Goal: Find specific page/section: Find specific page/section

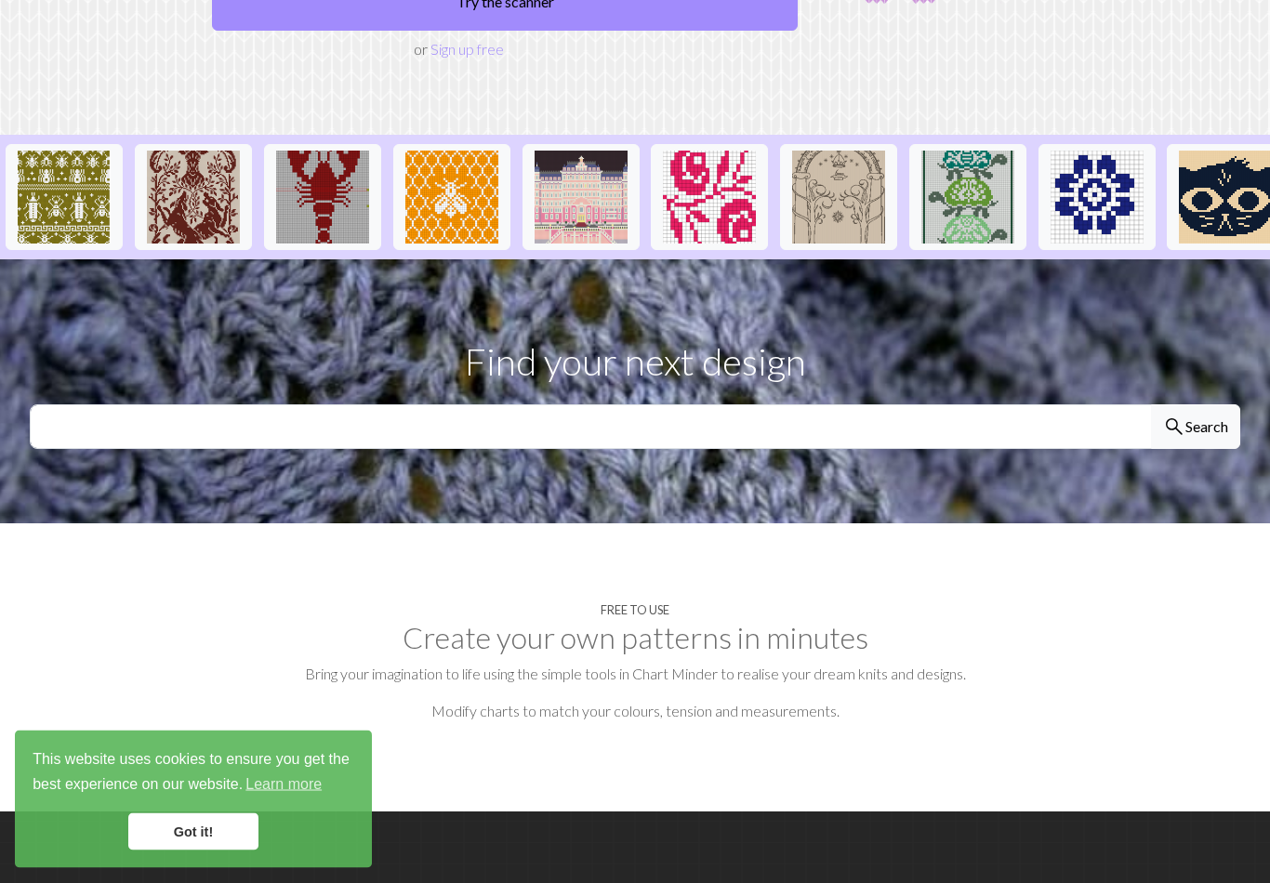
scroll to position [357, 0]
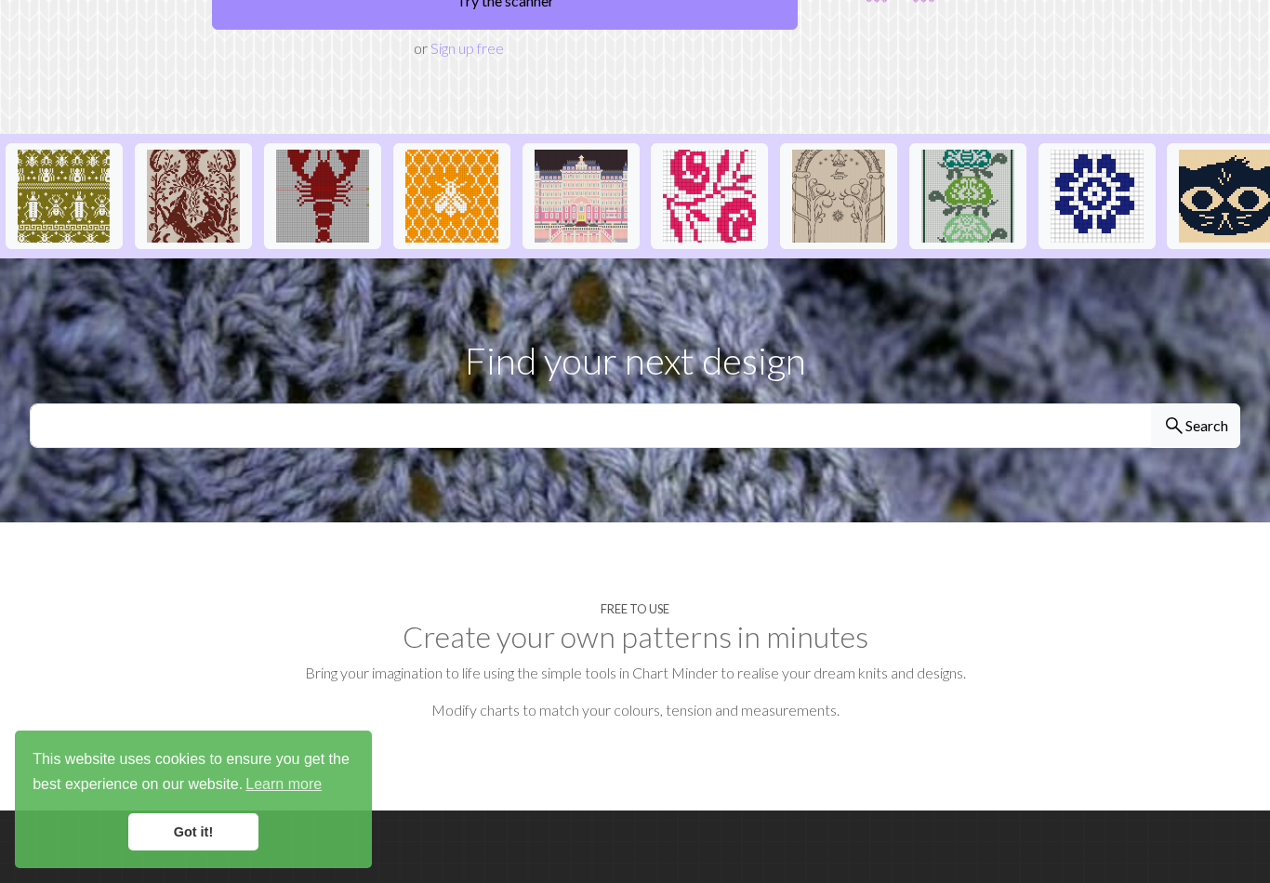
click at [197, 851] on link "Got it!" at bounding box center [193, 832] width 130 height 37
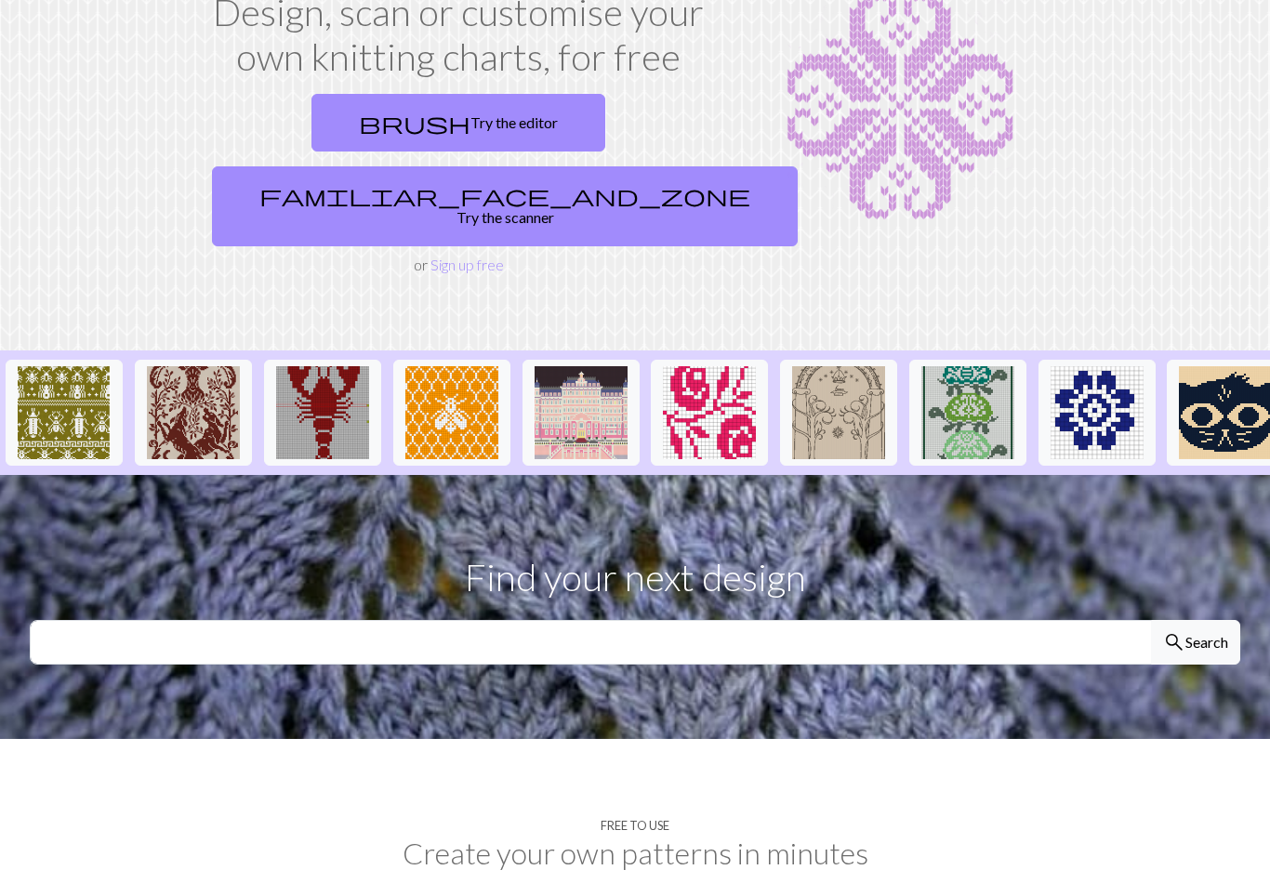
scroll to position [139, 0]
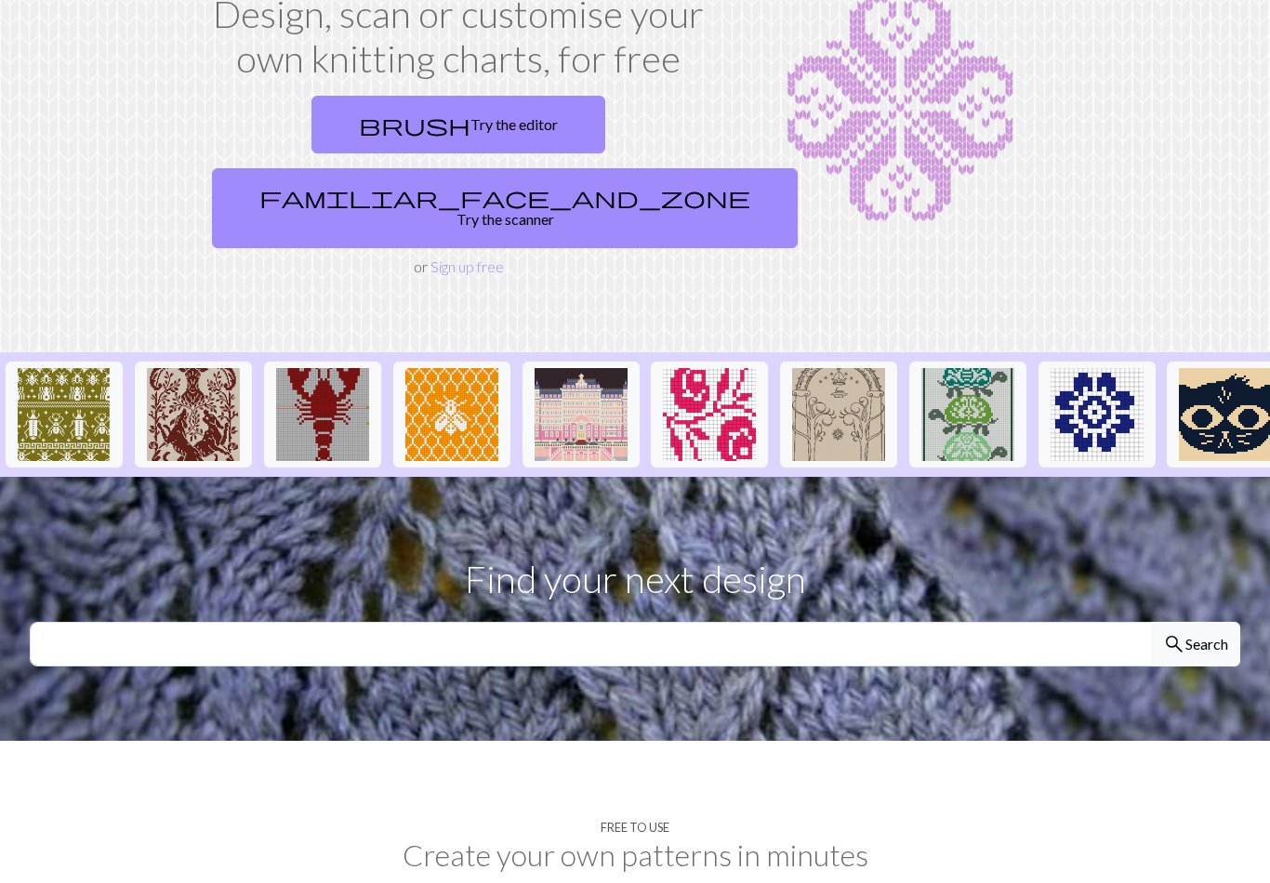
click at [527, 551] on p "Find your next design" at bounding box center [635, 579] width 1211 height 56
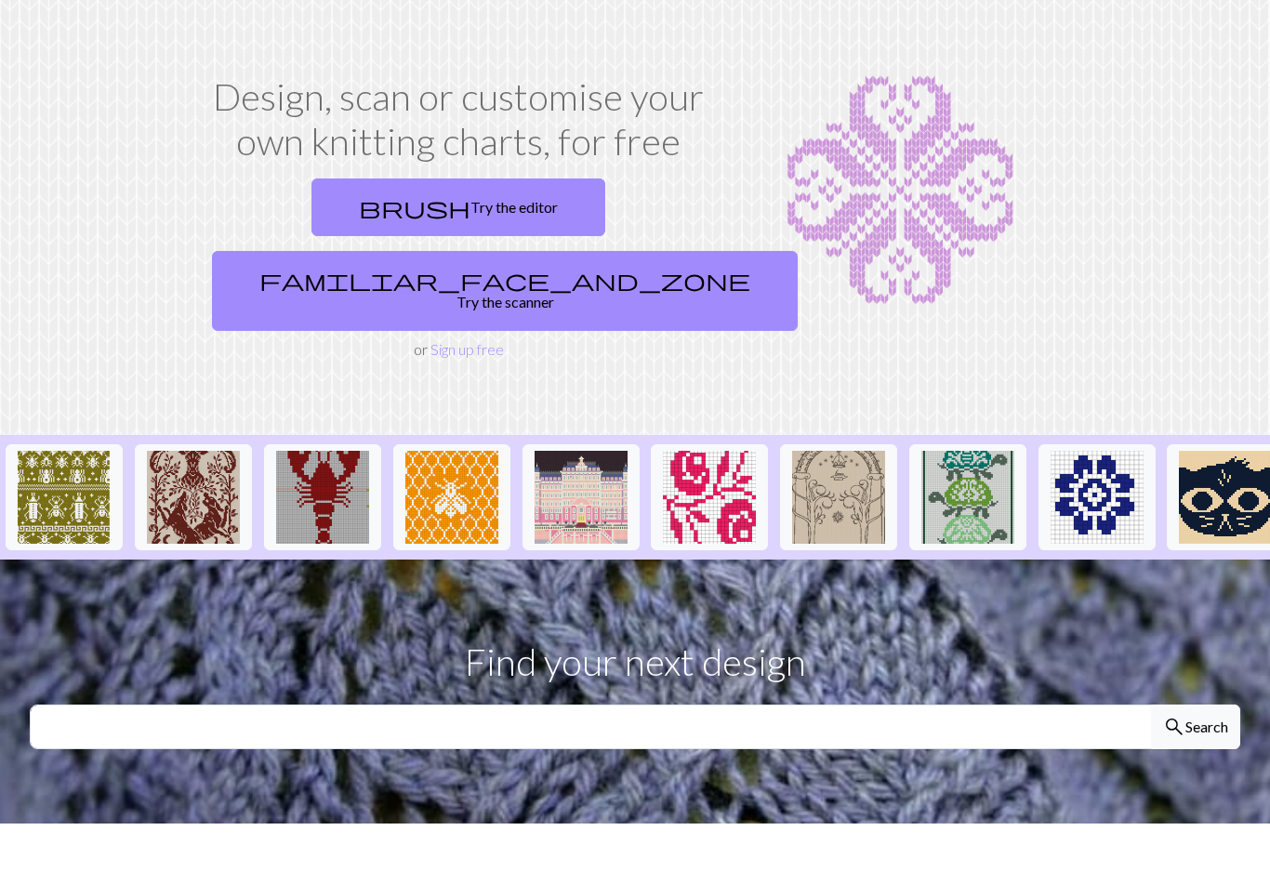
scroll to position [0, 0]
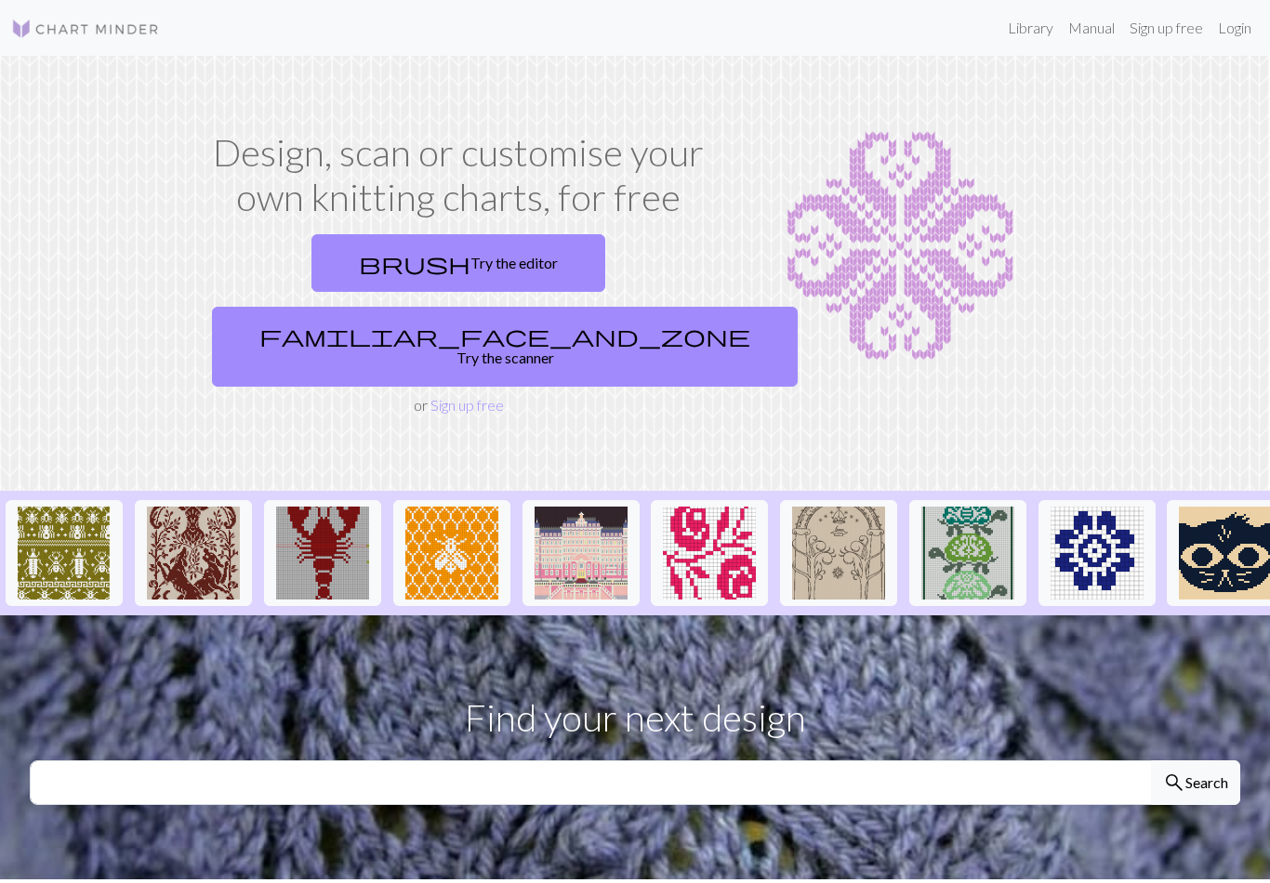
click at [1204, 761] on button "search Search" at bounding box center [1195, 783] width 89 height 45
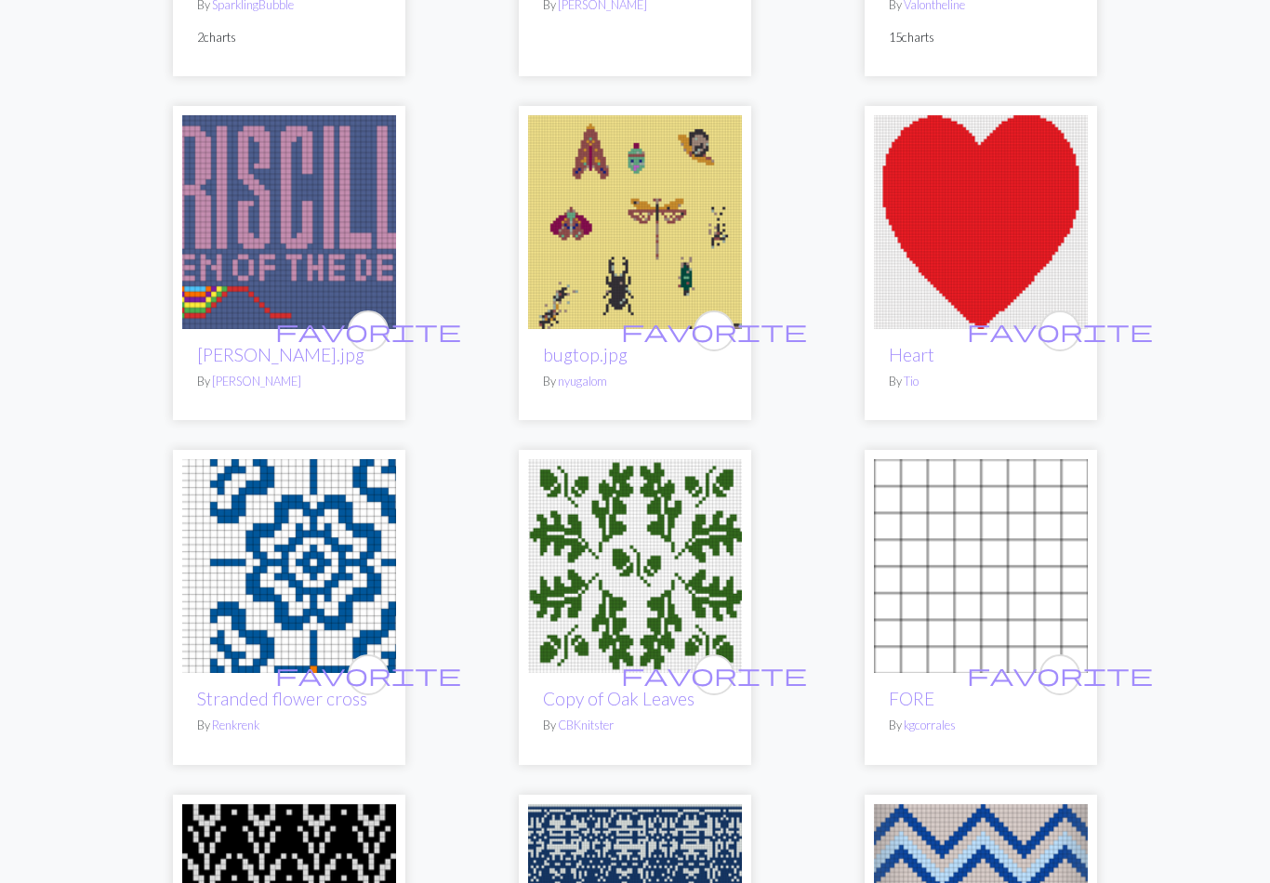
click at [958, 603] on img at bounding box center [981, 566] width 214 height 214
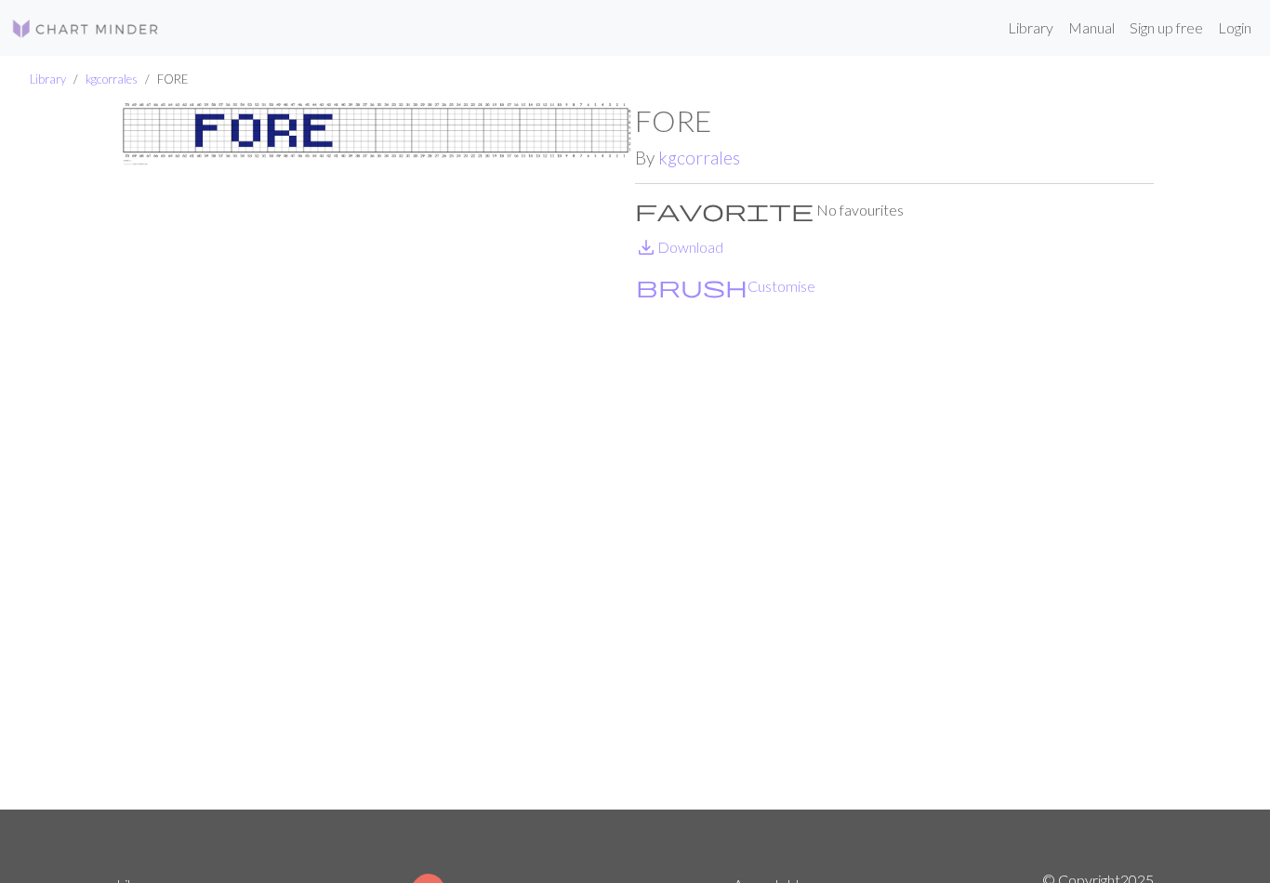
click at [399, 139] on img at bounding box center [375, 456] width 519 height 707
click at [338, 135] on img at bounding box center [375, 456] width 519 height 707
click at [441, 133] on img at bounding box center [375, 456] width 519 height 707
click at [691, 284] on button "brush Customise" at bounding box center [725, 286] width 181 height 24
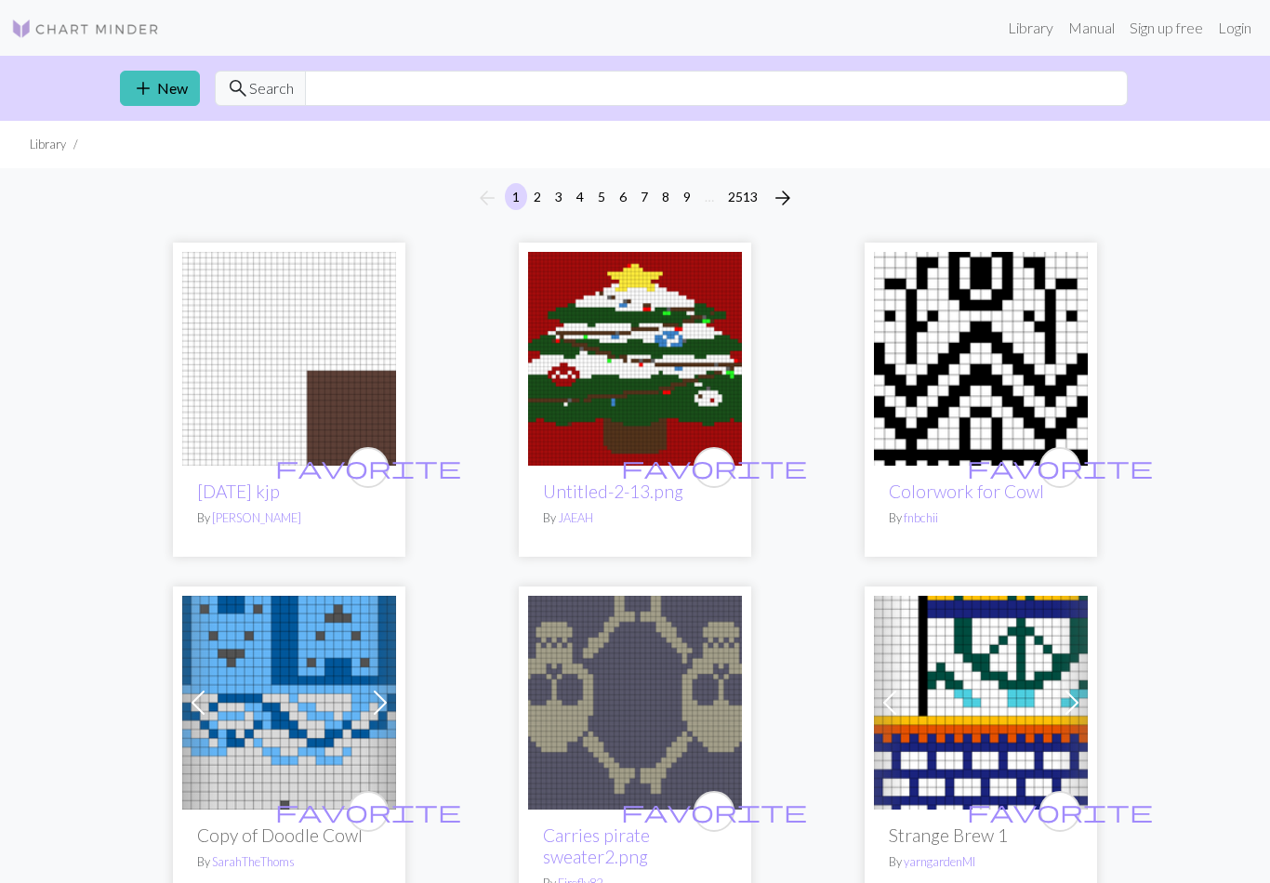
click at [165, 85] on link "add New" at bounding box center [160, 88] width 80 height 35
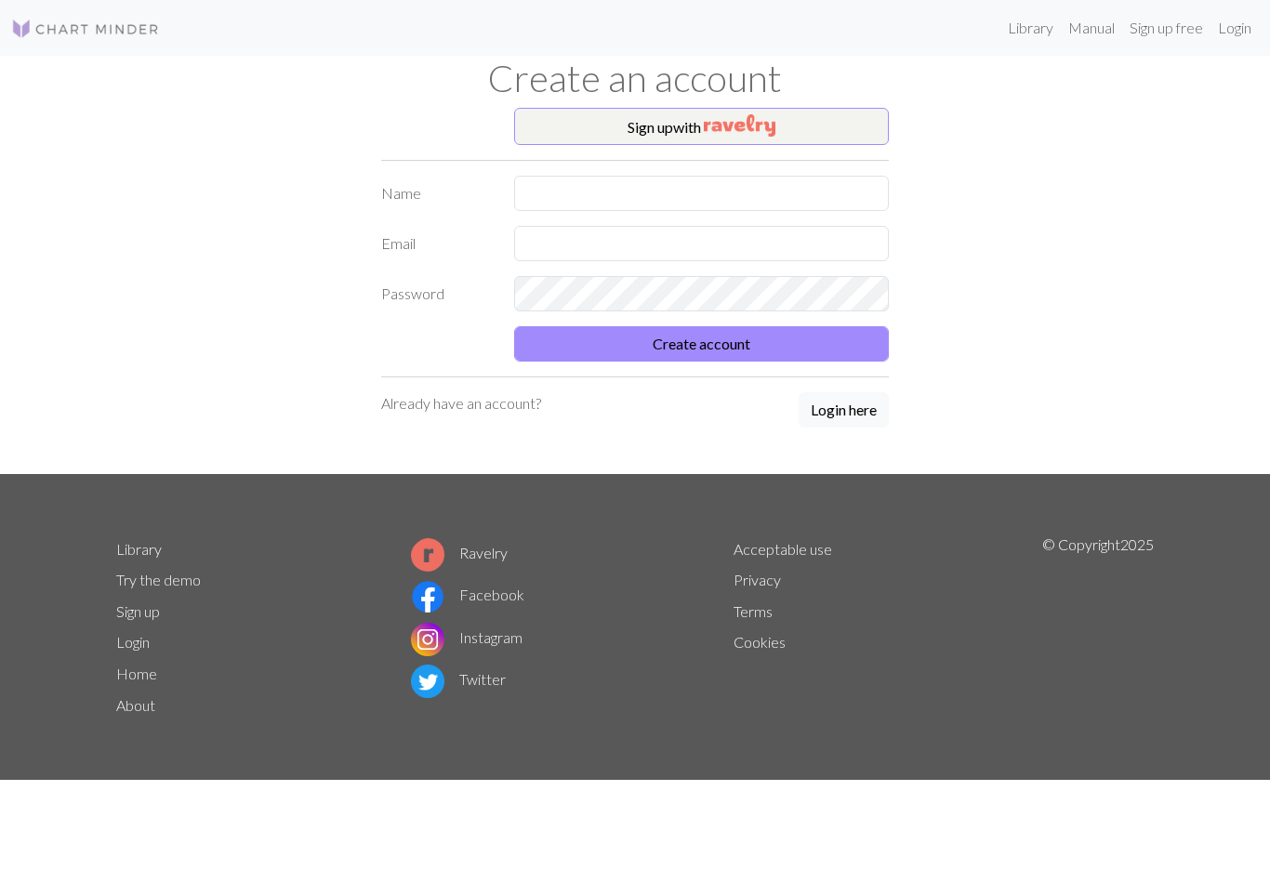
click at [749, 124] on img "button" at bounding box center [740, 125] width 72 height 22
